Goal: Transaction & Acquisition: Purchase product/service

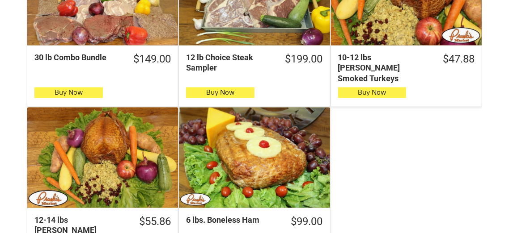
scroll to position [697, 0]
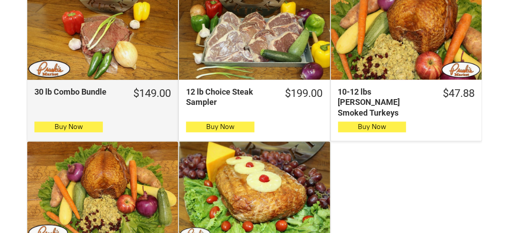
click at [79, 82] on div "30 lb Combo Bundle $149.00 30 lb Combo Bundle Buy Now" at bounding box center [103, 60] width 152 height 163
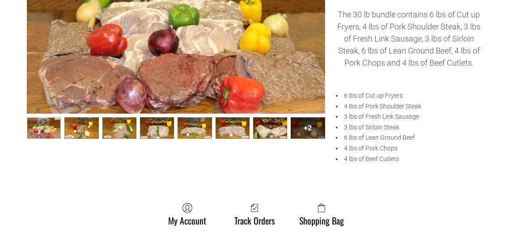
scroll to position [275, 0]
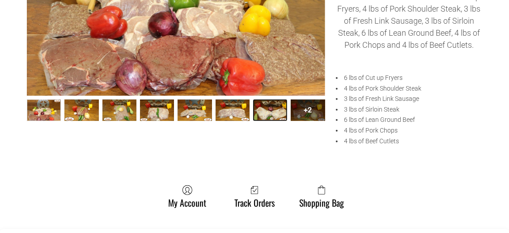
click at [274, 116] on link "30 lb Combo Bundle007 6" at bounding box center [270, 110] width 34 height 21
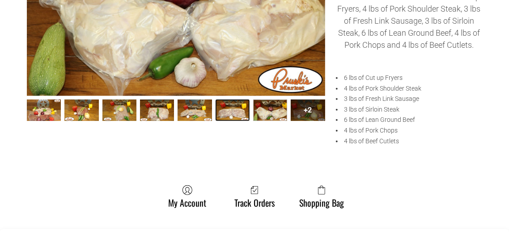
click at [240, 113] on link "30 lb Combo Bundle006 5" at bounding box center [232, 110] width 34 height 21
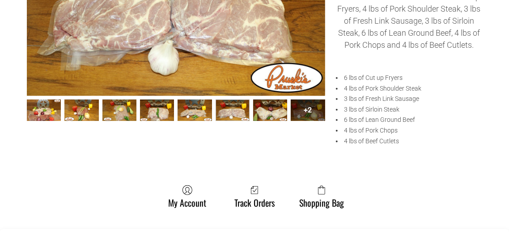
click at [304, 116] on div "+2" at bounding box center [308, 110] width 34 height 21
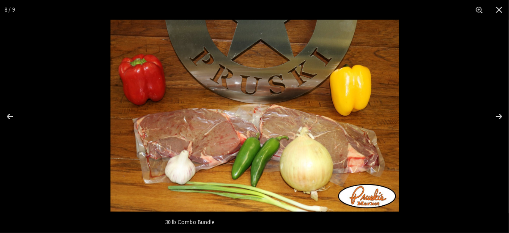
click at [305, 117] on img "Images Gallery" at bounding box center [254, 116] width 288 height 192
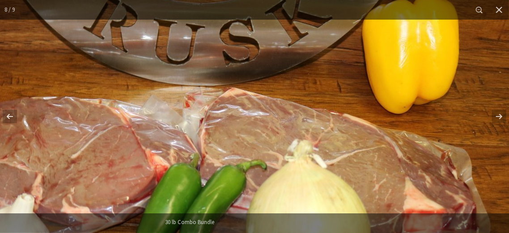
click at [305, 117] on img "Images Gallery" at bounding box center [188, 113] width 670 height 447
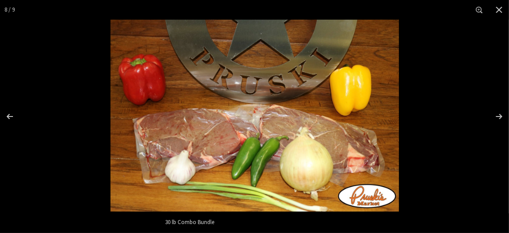
click at [305, 117] on img "Images Gallery" at bounding box center [254, 116] width 288 height 192
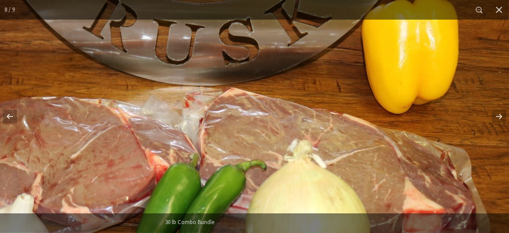
click at [305, 117] on img "Images Gallery" at bounding box center [187, 113] width 670 height 447
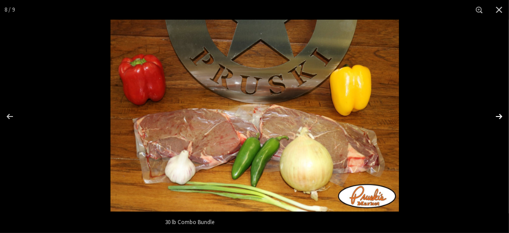
click at [497, 116] on div "Images Gallery" at bounding box center [492, 116] width 31 height 45
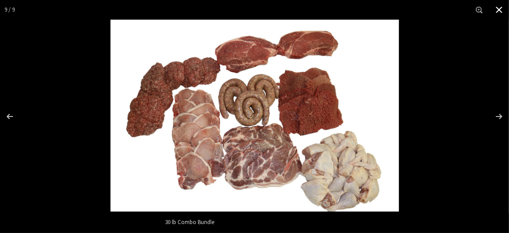
click at [499, 12] on button "Close" at bounding box center [499, 10] width 20 height 20
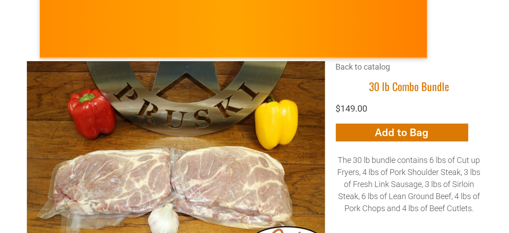
scroll to position [42, 0]
